Goal: Transaction & Acquisition: Purchase product/service

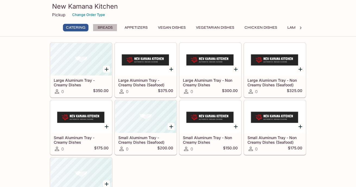
click at [105, 27] on button "Breads" at bounding box center [105, 28] width 24 height 8
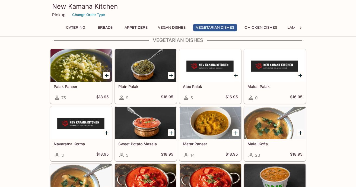
scroll to position [746, 0]
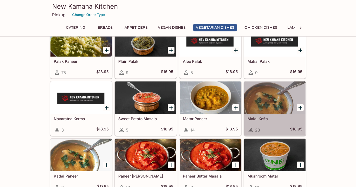
click at [273, 100] on div at bounding box center [274, 98] width 61 height 33
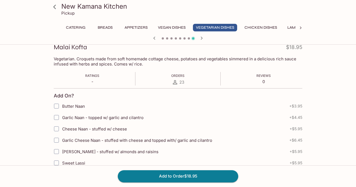
scroll to position [84, 0]
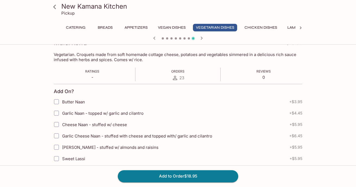
click at [128, 138] on span "Garlic Cheese Naan - stuffed with cheese and topped with/ garlic and cilantro" at bounding box center [137, 136] width 150 height 5
click at [62, 138] on input "Garlic Cheese Naan - stuffed with cheese and topped with/ garlic and cilantro" at bounding box center [56, 136] width 11 height 11
checkbox input "true"
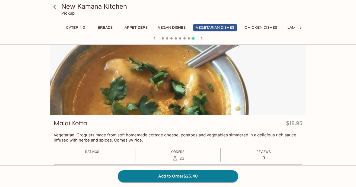
scroll to position [0, 0]
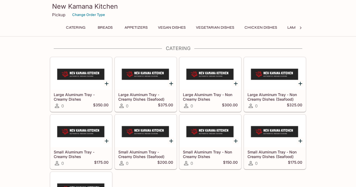
click at [102, 32] on div "Catering Breads Appetizers Vegan Dishes Vegetarian Dishes Chicken Dishes Lamb D…" at bounding box center [178, 29] width 234 height 11
click at [143, 27] on button "Appetizers" at bounding box center [135, 28] width 29 height 8
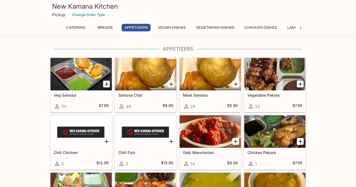
click at [220, 28] on button "Vegetarian Dishes" at bounding box center [215, 28] width 44 height 8
